Goal: Task Accomplishment & Management: Use online tool/utility

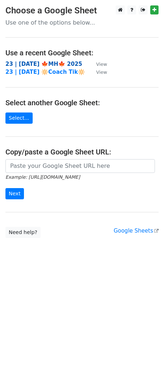
click at [45, 63] on strong "23 | [DATE] 🍁MH🍁 2025" at bounding box center [43, 64] width 77 height 7
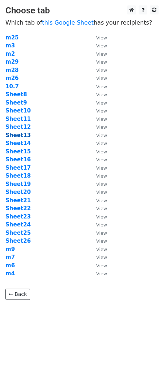
click at [24, 133] on strong "Sheet13" at bounding box center [17, 135] width 25 height 7
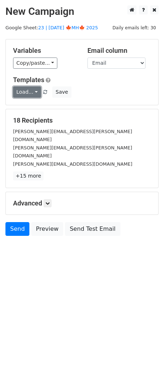
click at [30, 96] on link "Load..." at bounding box center [27, 92] width 28 height 11
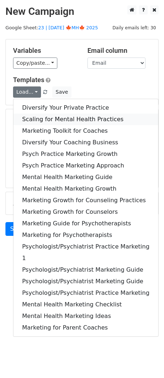
click at [34, 117] on link "Scaling for Mental Health Practices" at bounding box center [85, 120] width 144 height 12
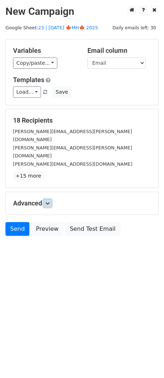
click at [46, 200] on link at bounding box center [47, 204] width 8 height 8
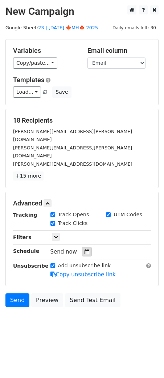
click at [82, 247] on div at bounding box center [87, 251] width 10 height 9
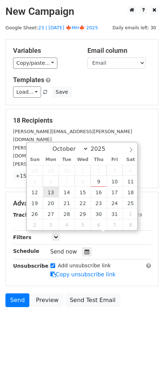
type input "2025-10-13 12:00"
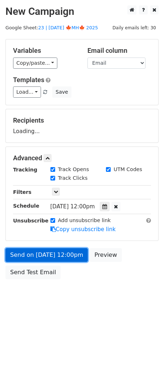
click at [53, 253] on link "Send on Oct 13 at 12:00pm" at bounding box center [46, 255] width 82 height 14
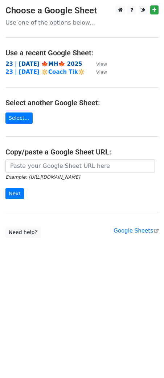
click at [62, 63] on strong "23 | [DATE] 🍁MH🍁 2025" at bounding box center [43, 64] width 77 height 7
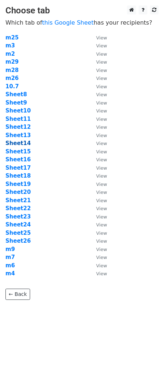
click at [24, 143] on strong "Sheet14" at bounding box center [17, 143] width 25 height 7
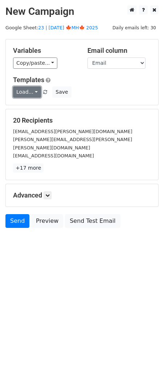
click at [26, 89] on link "Load..." at bounding box center [27, 92] width 28 height 11
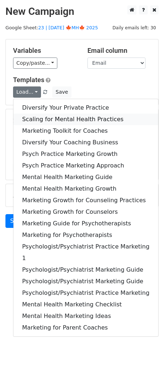
click at [50, 114] on link "Scaling for Mental Health Practices" at bounding box center [85, 120] width 144 height 12
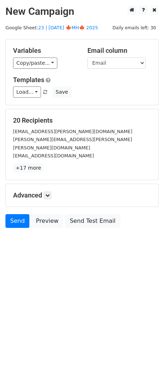
click at [50, 191] on div "Advanced Tracking Track Opens UTM Codes Track Clicks Filters Only include sprea…" at bounding box center [82, 195] width 152 height 22
click at [50, 193] on icon at bounding box center [47, 195] width 4 height 4
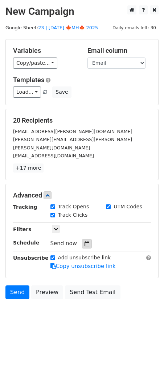
click at [84, 242] on icon at bounding box center [86, 244] width 5 height 5
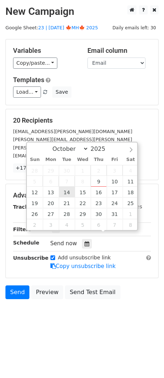
type input "2025-10-14 12:00"
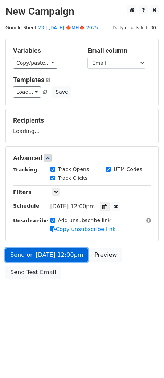
click at [51, 256] on link "Send on Oct 14 at 12:00pm" at bounding box center [46, 255] width 82 height 14
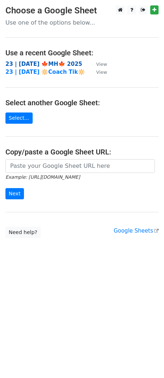
click at [52, 61] on strong "23 | OCT 7 🍁MH🍁 2025" at bounding box center [43, 64] width 77 height 7
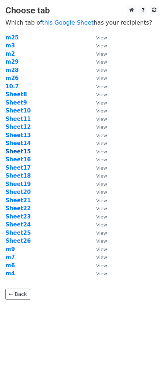
click at [20, 151] on strong "Sheet15" at bounding box center [17, 151] width 25 height 7
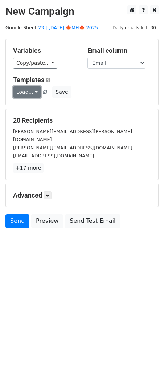
click at [28, 94] on link "Load..." at bounding box center [27, 92] width 28 height 11
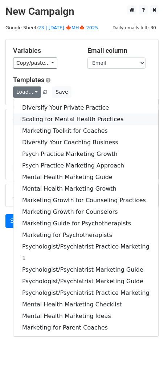
click at [40, 119] on link "Scaling for Mental Health Practices" at bounding box center [85, 120] width 144 height 12
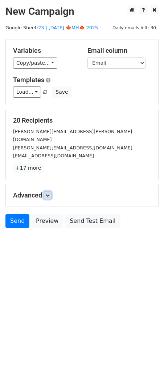
click at [50, 193] on icon at bounding box center [47, 195] width 4 height 4
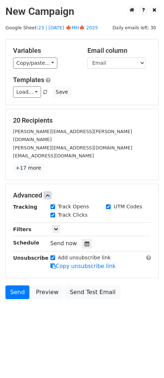
click at [81, 228] on div "Tracking Track Opens UTM Codes Track Clicks Filters Only include spreadsheet ro…" at bounding box center [82, 237] width 138 height 68
click at [84, 242] on icon at bounding box center [86, 244] width 5 height 5
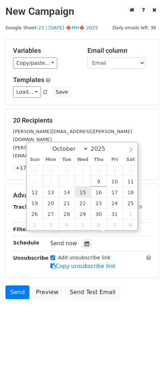
type input "2025-10-15 12:00"
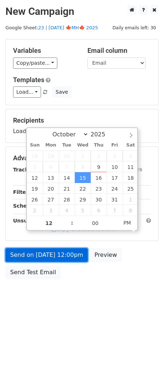
click at [65, 253] on link "Send on Oct 15 at 12:00pm" at bounding box center [46, 255] width 82 height 14
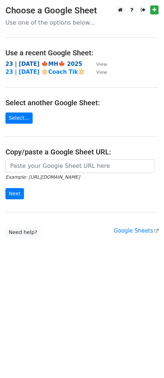
click at [62, 64] on strong "23 | [DATE] 🍁MH🍁 2025" at bounding box center [43, 64] width 77 height 7
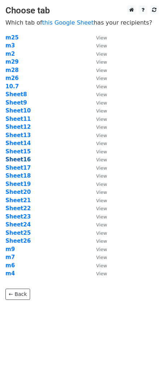
click at [24, 158] on strong "Sheet16" at bounding box center [17, 159] width 25 height 7
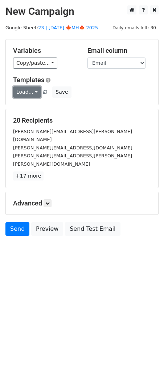
click at [26, 92] on link "Load..." at bounding box center [27, 92] width 28 height 11
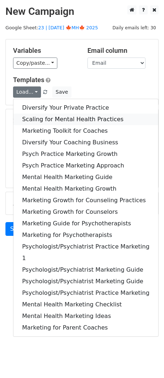
click at [42, 117] on link "Scaling for Mental Health Practices" at bounding box center [85, 120] width 144 height 12
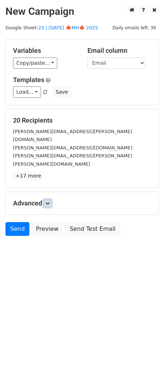
click at [50, 201] on icon at bounding box center [47, 203] width 4 height 4
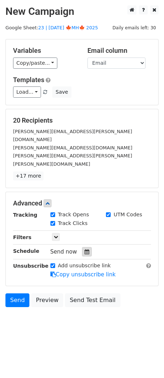
click at [84, 249] on icon at bounding box center [86, 251] width 5 height 5
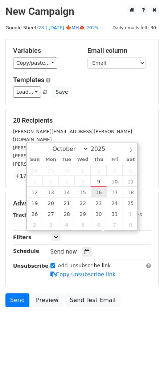
type input "[DATE] 12:00"
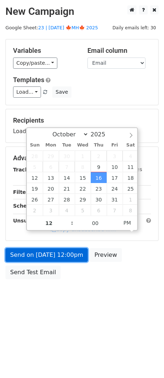
click at [64, 248] on link "Send on Oct 16 at 12:00pm" at bounding box center [46, 255] width 82 height 14
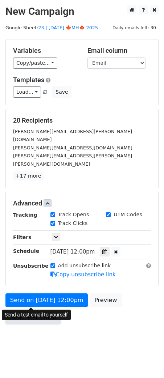
click at [29, 311] on link "Send Test Email" at bounding box center [32, 318] width 55 height 14
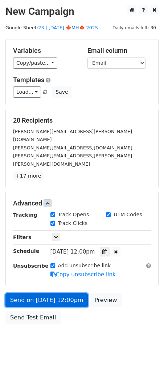
click at [45, 294] on link "Send on Oct 16 at 12:00pm" at bounding box center [46, 301] width 82 height 14
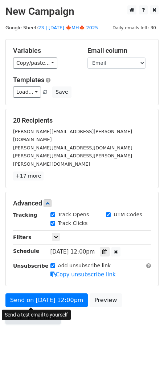
click at [34, 311] on link "Send Test Email" at bounding box center [32, 318] width 55 height 14
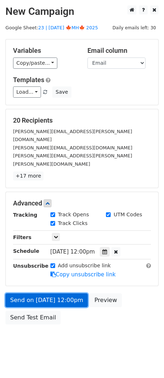
click at [37, 294] on link "Send on Oct 16 at 12:00pm" at bounding box center [46, 301] width 82 height 14
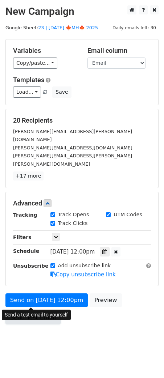
click at [31, 311] on link "Send Test Email" at bounding box center [32, 318] width 55 height 14
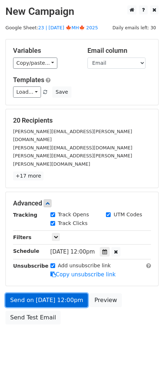
click at [41, 294] on link "Send on Oct 16 at 12:00pm" at bounding box center [46, 301] width 82 height 14
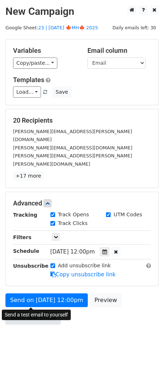
click at [37, 311] on link "Send Test Email" at bounding box center [32, 318] width 55 height 14
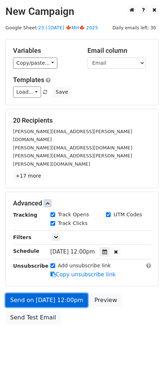
click at [43, 294] on link "Send on Oct 16 at 12:00pm" at bounding box center [46, 301] width 82 height 14
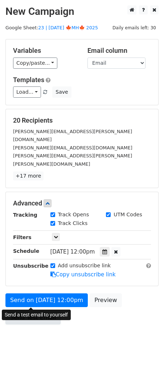
click at [25, 311] on link "Send Test Email" at bounding box center [32, 318] width 55 height 14
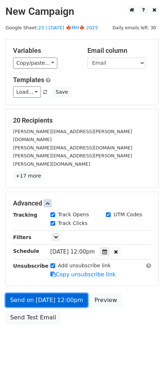
click at [33, 294] on link "Send on Oct 16 at 12:00pm" at bounding box center [46, 301] width 82 height 14
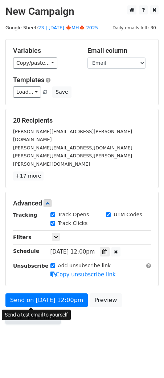
click at [28, 311] on link "Send Test Email" at bounding box center [32, 318] width 55 height 14
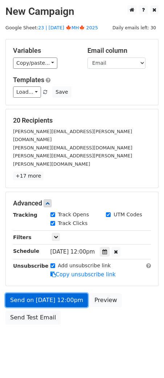
click at [37, 294] on link "Send on Oct 16 at 12:00pm" at bounding box center [46, 301] width 82 height 14
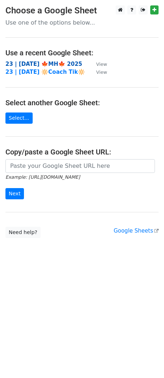
click at [67, 64] on strong "23 | [DATE] 🍁MH🍁 2025" at bounding box center [43, 64] width 77 height 7
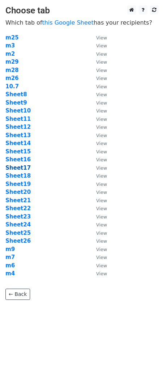
click at [21, 168] on strong "Sheet17" at bounding box center [17, 168] width 25 height 7
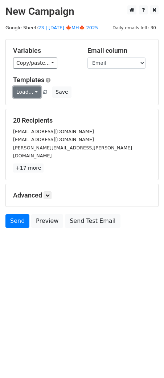
click at [28, 95] on link "Load..." at bounding box center [27, 92] width 28 height 11
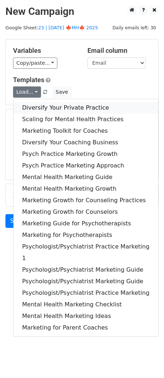
click at [41, 108] on link "Diversify Your Private Practice" at bounding box center [85, 108] width 144 height 12
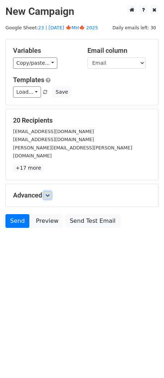
click at [50, 193] on icon at bounding box center [47, 195] width 4 height 4
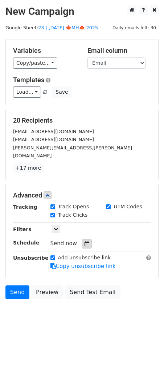
click at [84, 242] on icon at bounding box center [86, 244] width 5 height 5
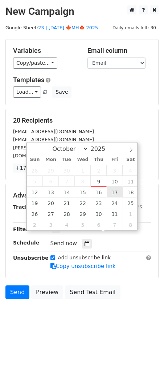
type input "2025-10-17 12:00"
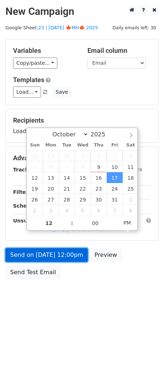
click at [82, 251] on link "Send on Oct 17 at 12:00pm" at bounding box center [46, 255] width 82 height 14
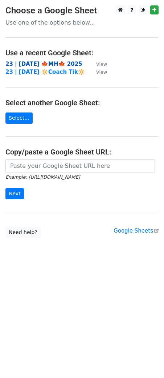
click at [57, 62] on strong "23 | [DATE] 🍁MH🍁 2025" at bounding box center [43, 64] width 77 height 7
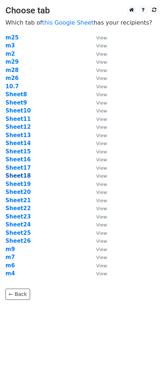
click at [22, 173] on strong "Sheet18" at bounding box center [17, 176] width 25 height 7
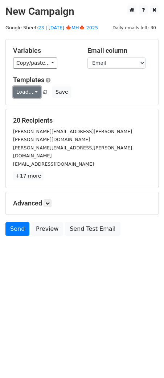
click at [29, 91] on link "Load..." at bounding box center [27, 92] width 28 height 11
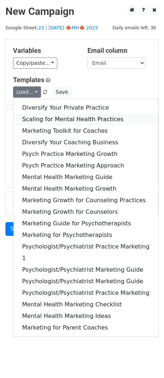
click at [50, 115] on link "Scaling for Mental Health Practices" at bounding box center [85, 120] width 144 height 12
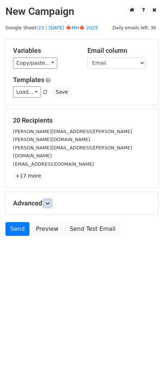
click at [50, 201] on icon at bounding box center [47, 203] width 4 height 4
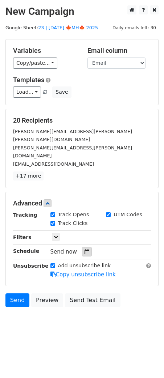
click at [82, 247] on div at bounding box center [87, 251] width 10 height 9
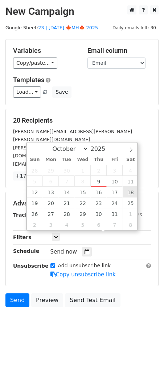
type input "2025-10-18 12:00"
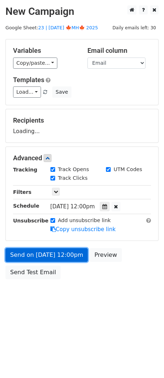
click at [75, 248] on link "Send on Oct 18 at 12:00pm" at bounding box center [46, 255] width 82 height 14
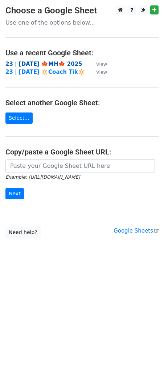
click at [56, 62] on strong "23 | [DATE] 🍁MH🍁 2025" at bounding box center [43, 64] width 77 height 7
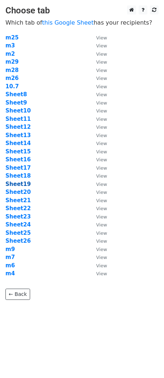
click at [24, 184] on strong "Sheet19" at bounding box center [17, 184] width 25 height 7
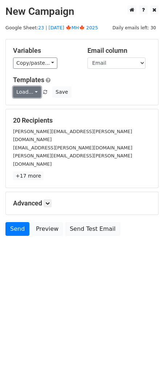
click at [28, 92] on link "Load..." at bounding box center [27, 92] width 28 height 11
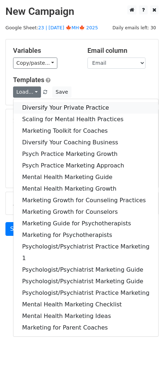
click at [51, 108] on link "Diversify Your Private Practice" at bounding box center [85, 108] width 144 height 12
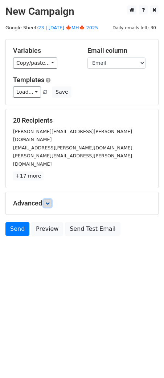
click at [51, 200] on link at bounding box center [47, 204] width 8 height 8
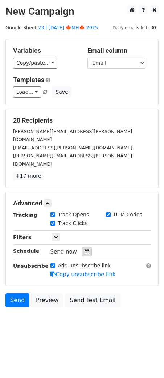
click at [84, 249] on icon at bounding box center [86, 251] width 5 height 5
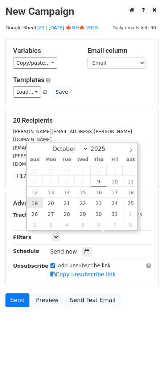
type input "2025-10-19 12:00"
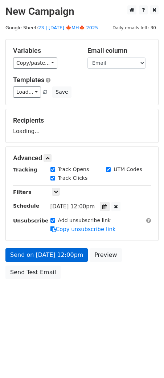
click at [50, 261] on div "Send on Oct 19 at 12:00pm Preview Send Test Email" at bounding box center [82, 265] width 164 height 35
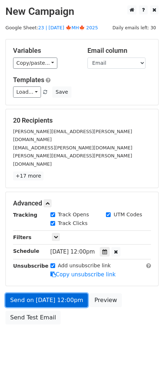
click at [31, 294] on link "Send on Oct 19 at 12:00pm" at bounding box center [46, 301] width 82 height 14
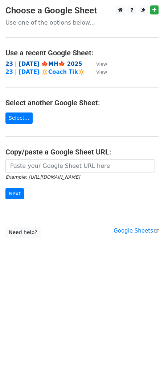
click at [49, 63] on strong "23 | [DATE] 🍁MH🍁 2025" at bounding box center [43, 64] width 77 height 7
